Goal: Task Accomplishment & Management: Use online tool/utility

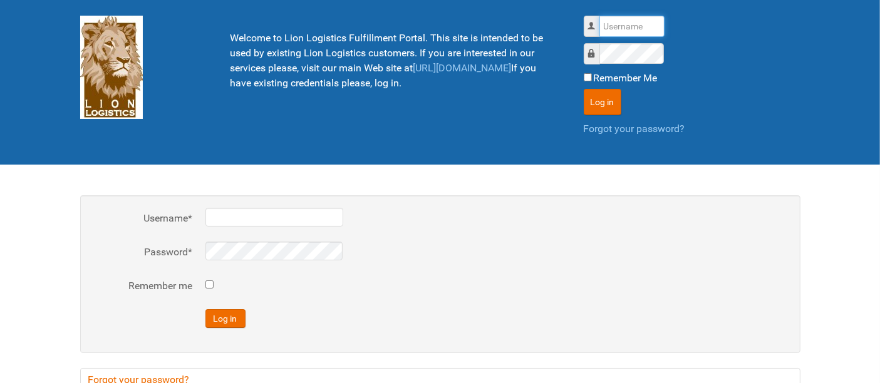
click at [625, 21] on input "Username" at bounding box center [632, 26] width 65 height 21
type input "al"
click at [584, 89] on button "Log in" at bounding box center [603, 102] width 38 height 26
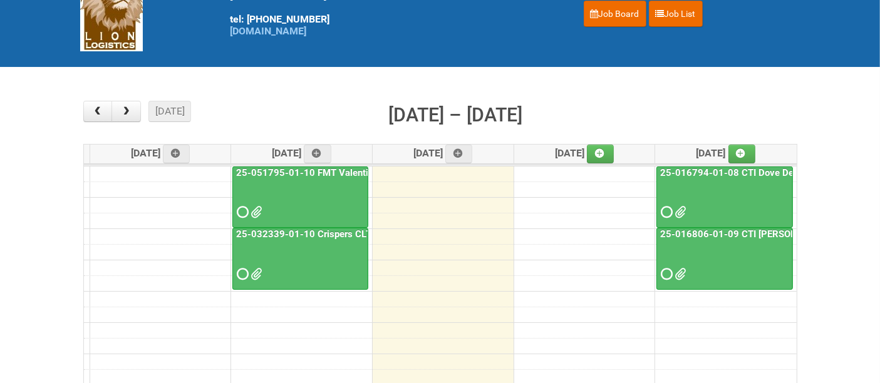
scroll to position [70, 0]
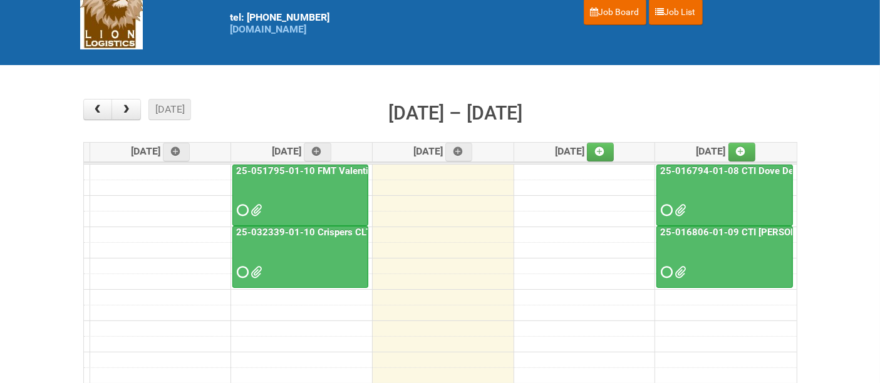
click at [714, 192] on div at bounding box center [725, 199] width 134 height 41
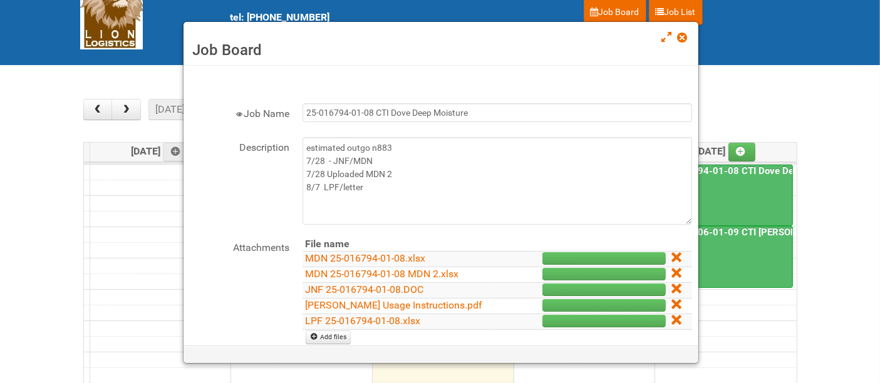
drag, startPoint x: 684, startPoint y: 38, endPoint x: 634, endPoint y: 42, distance: 50.3
click at [684, 38] on span at bounding box center [682, 37] width 9 height 9
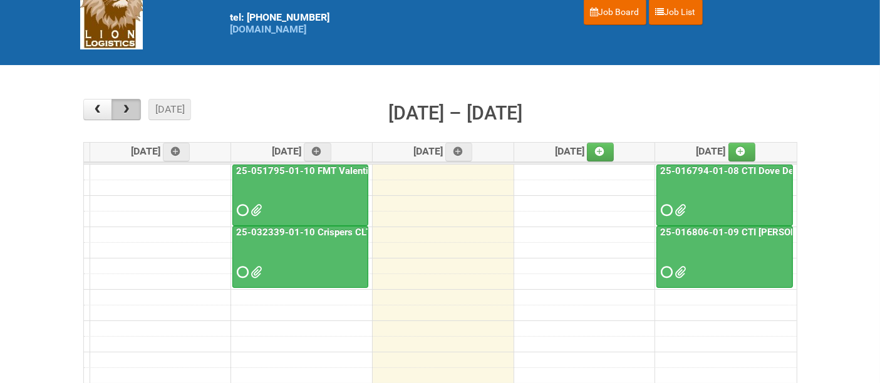
click at [130, 108] on span "button" at bounding box center [126, 110] width 12 height 10
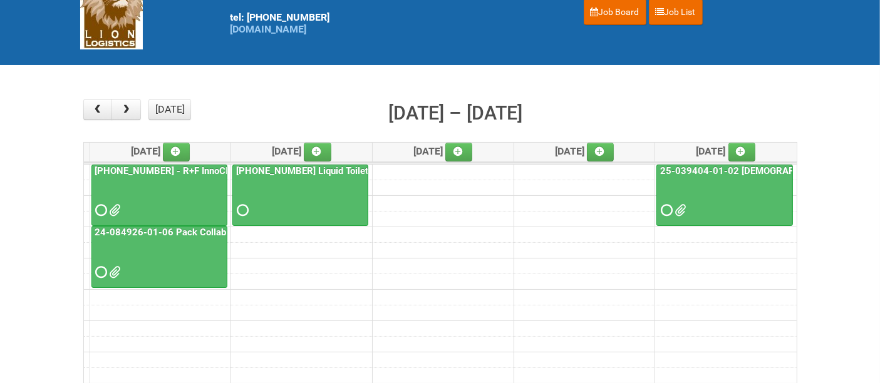
click at [170, 248] on div at bounding box center [159, 261] width 133 height 41
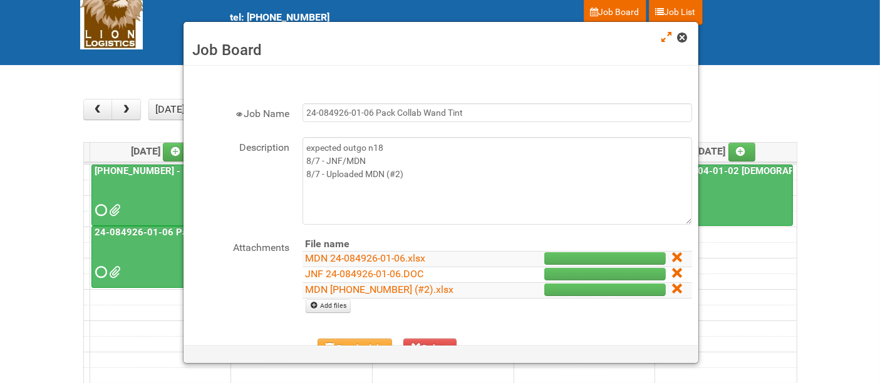
click at [684, 38] on span at bounding box center [682, 37] width 9 height 9
